Goal: Use online tool/utility: Utilize a website feature to perform a specific function

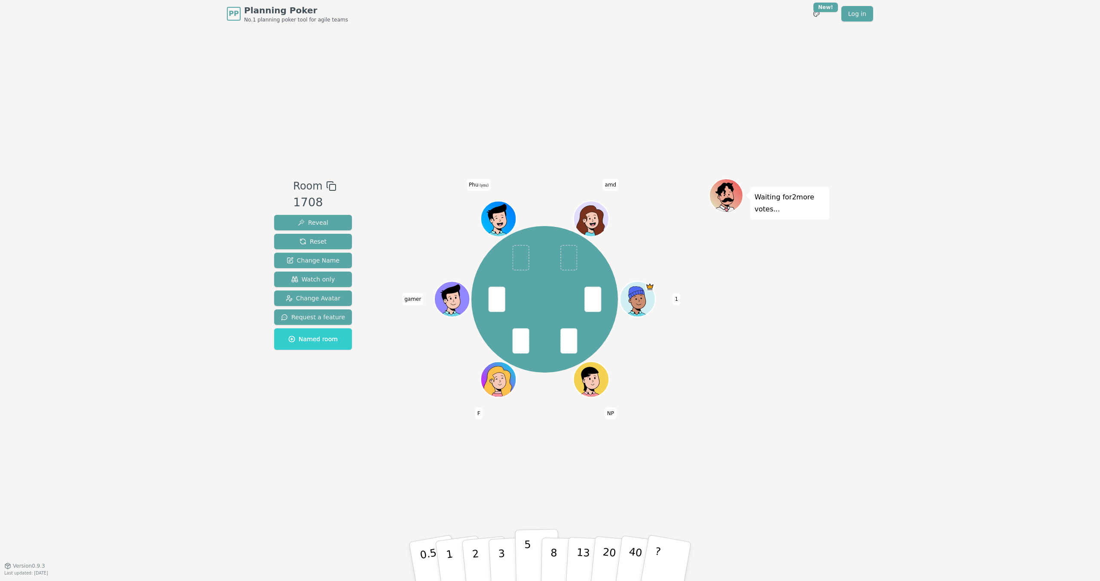
click at [529, 550] on p "5" at bounding box center [527, 561] width 7 height 46
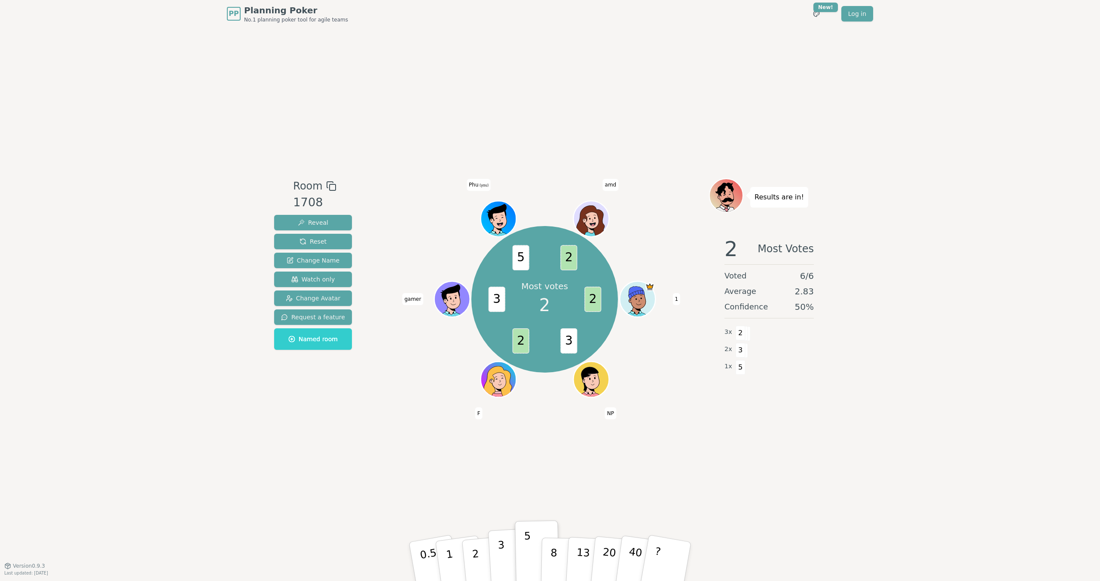
click at [498, 550] on p "3" at bounding box center [502, 562] width 9 height 47
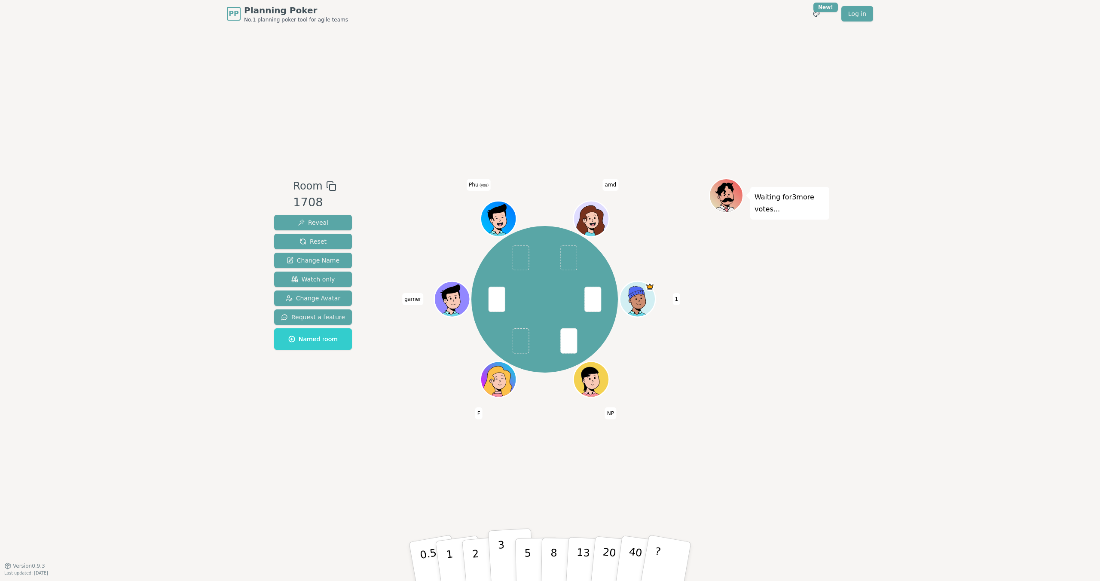
click at [505, 556] on button "3" at bounding box center [511, 561] width 47 height 67
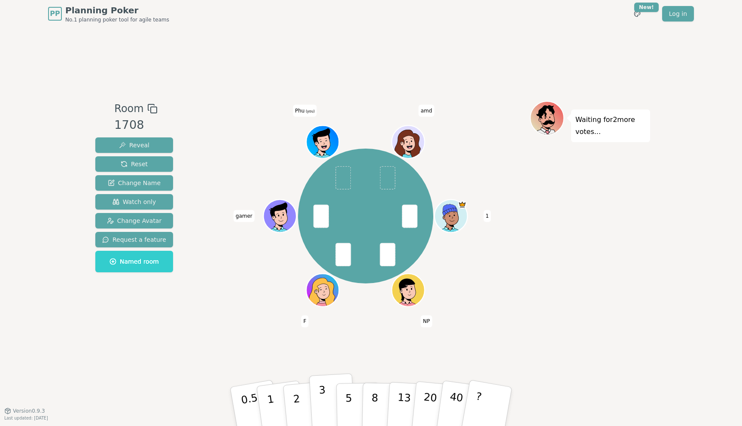
click at [317, 398] on button "3" at bounding box center [332, 406] width 47 height 67
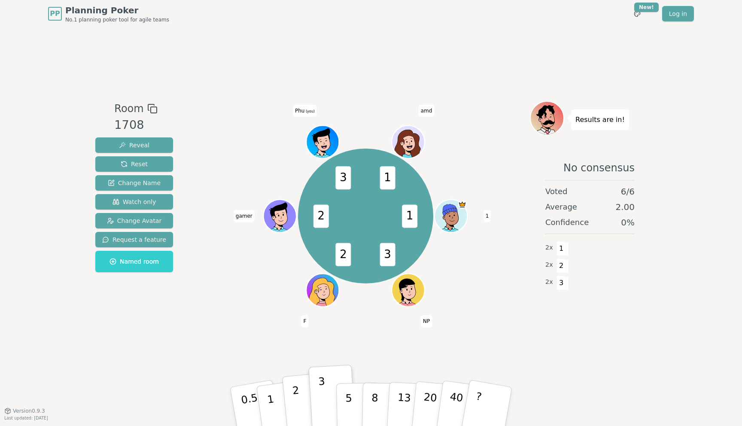
click at [298, 397] on p "2" at bounding box center [297, 408] width 11 height 47
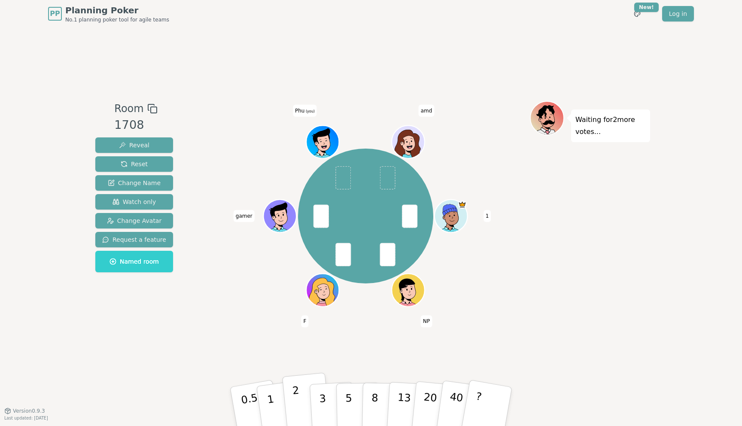
click at [300, 395] on button "2" at bounding box center [306, 407] width 49 height 68
click at [300, 410] on button "2" at bounding box center [306, 407] width 49 height 68
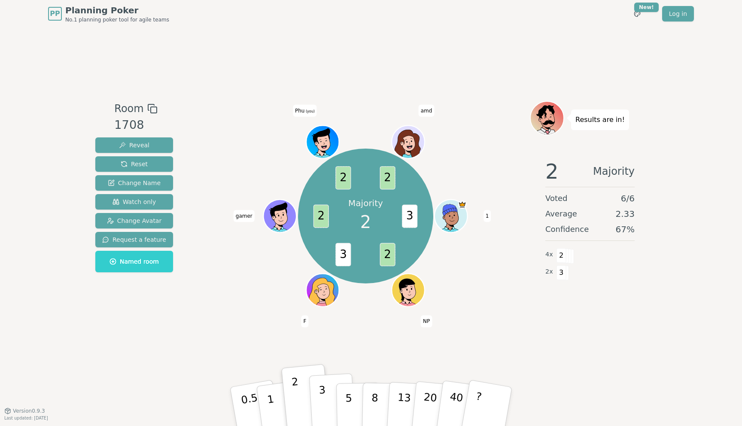
click at [329, 398] on button "3" at bounding box center [332, 406] width 47 height 67
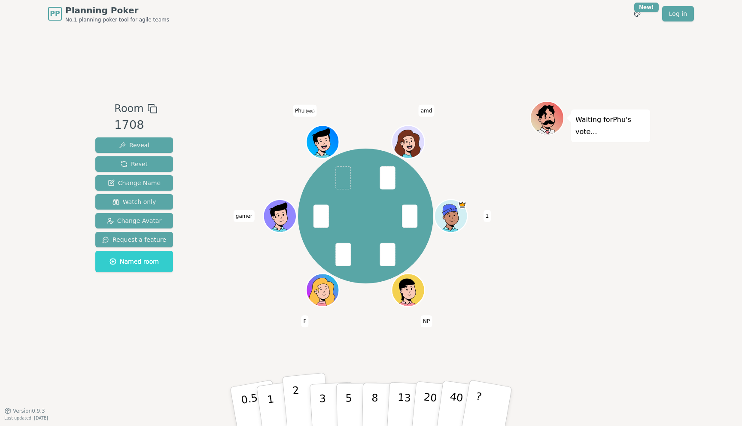
click at [294, 401] on p "2" at bounding box center [297, 408] width 11 height 47
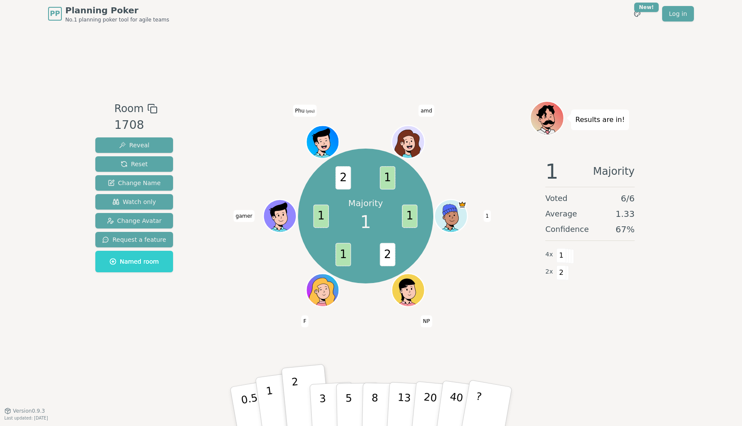
click at [275, 389] on button "1" at bounding box center [280, 407] width 51 height 70
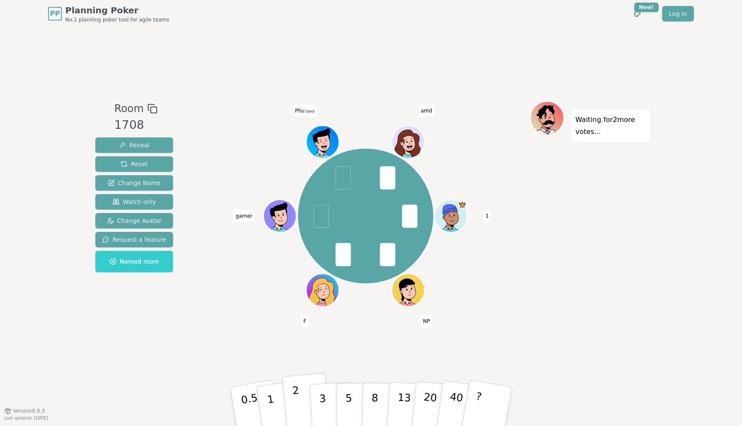
click at [295, 401] on p "2" at bounding box center [297, 408] width 11 height 47
click at [330, 404] on button "3" at bounding box center [332, 406] width 47 height 67
click at [299, 402] on button "2" at bounding box center [306, 407] width 49 height 68
click at [330, 394] on button "3" at bounding box center [332, 406] width 47 height 67
click at [318, 397] on button "3" at bounding box center [332, 406] width 47 height 67
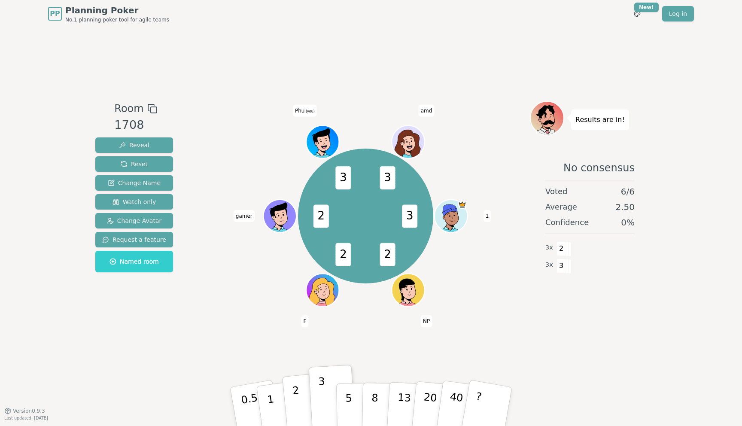
click at [298, 403] on p "2" at bounding box center [297, 408] width 11 height 47
